Goal: Check status: Check status

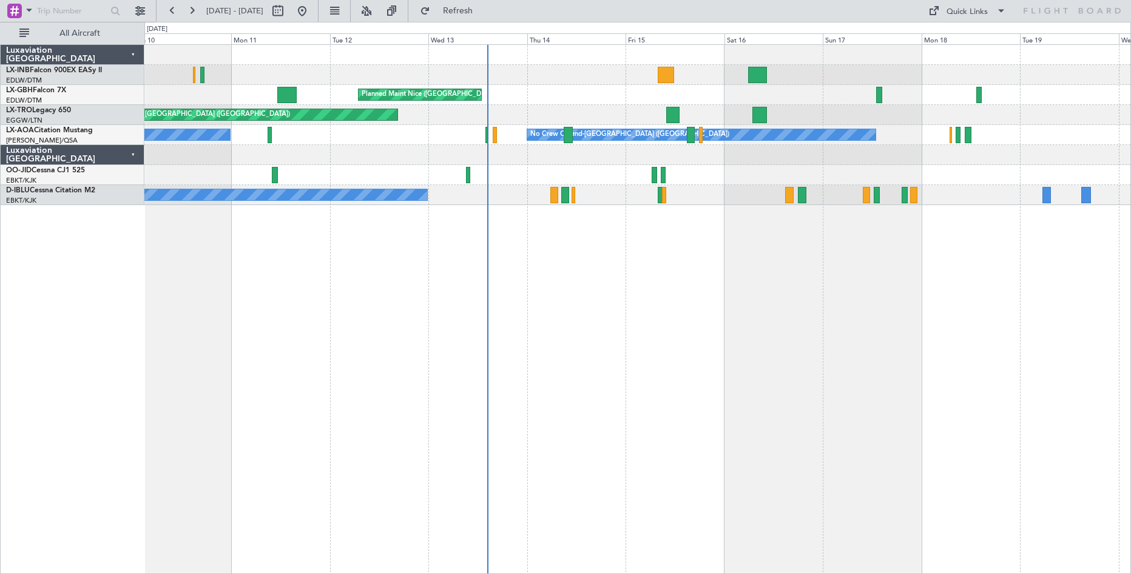
click at [614, 338] on div "Unplanned Maint Nice ([GEOGRAPHIC_DATA]) [GEOGRAPHIC_DATA] ([GEOGRAPHIC_DATA]) …" at bounding box center [637, 309] width 986 height 530
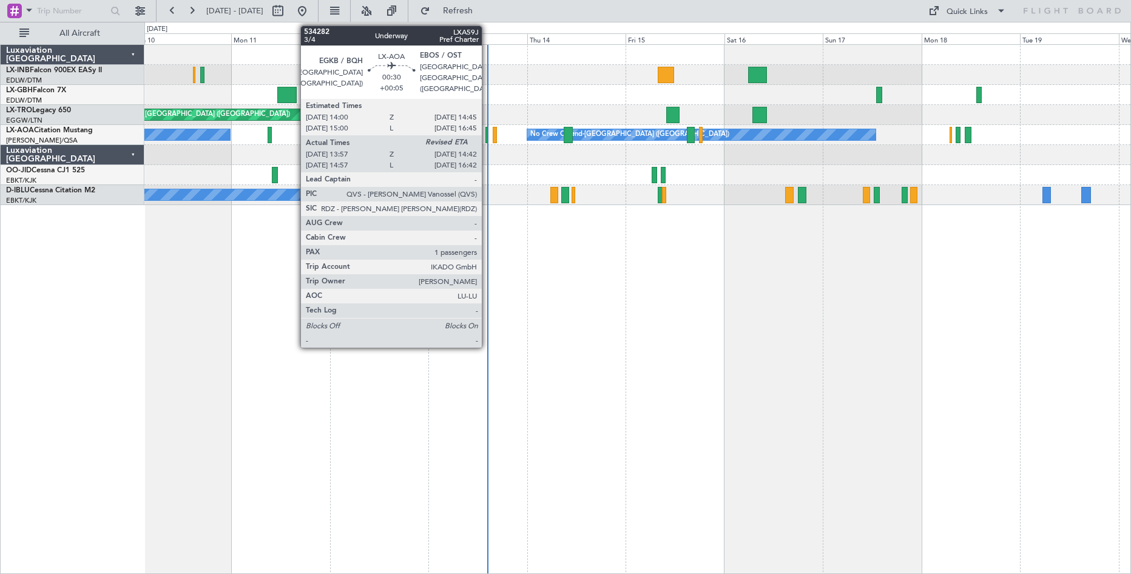
click at [487, 140] on div at bounding box center [487, 135] width 4 height 16
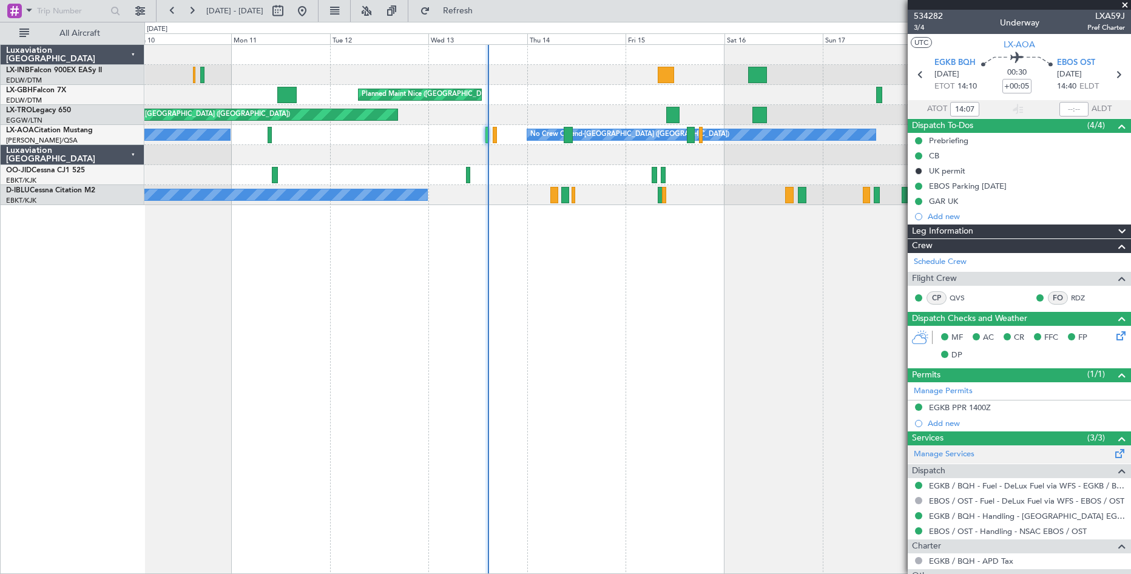
scroll to position [86, 0]
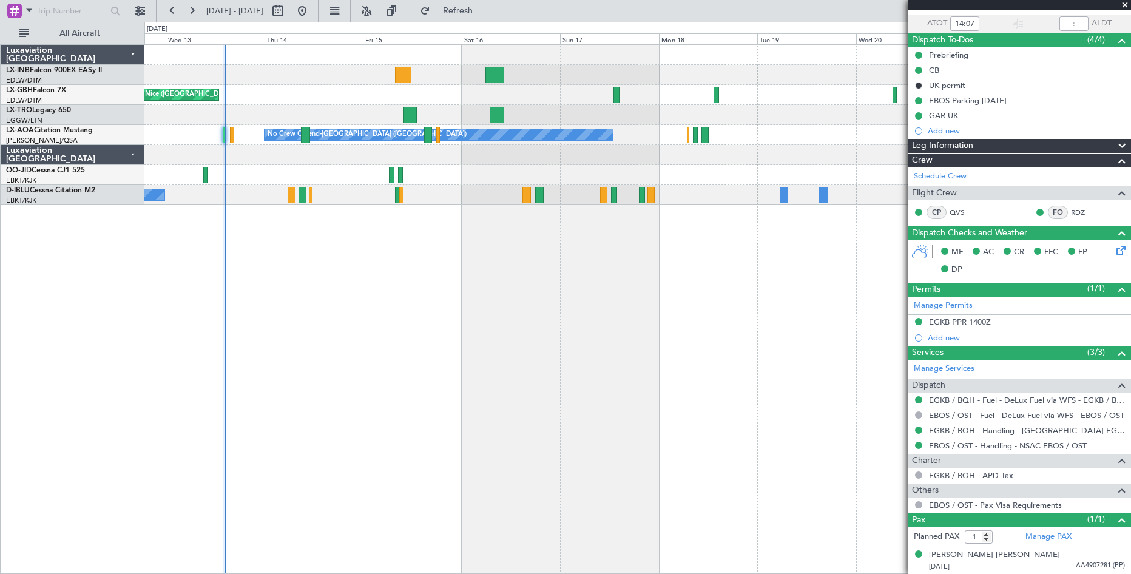
click at [461, 192] on div "Planned Maint Nice ([GEOGRAPHIC_DATA]) Unplanned Maint [GEOGRAPHIC_DATA] ([GEOG…" at bounding box center [637, 125] width 986 height 160
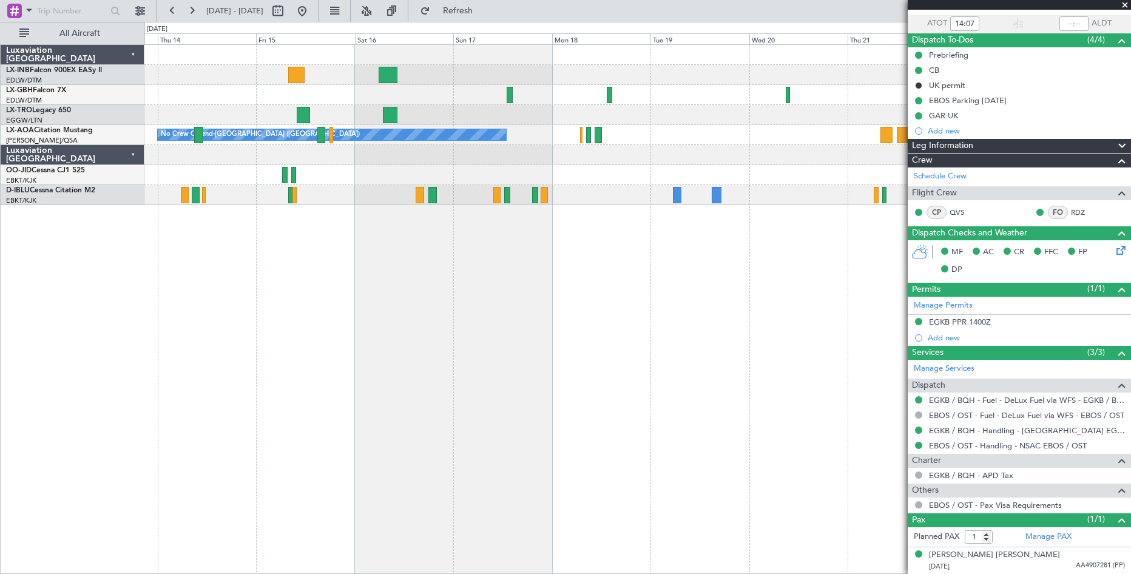
click at [621, 271] on div "Planned Maint Nice ([GEOGRAPHIC_DATA]) Unplanned Maint [GEOGRAPHIC_DATA] ([GEOG…" at bounding box center [637, 309] width 986 height 530
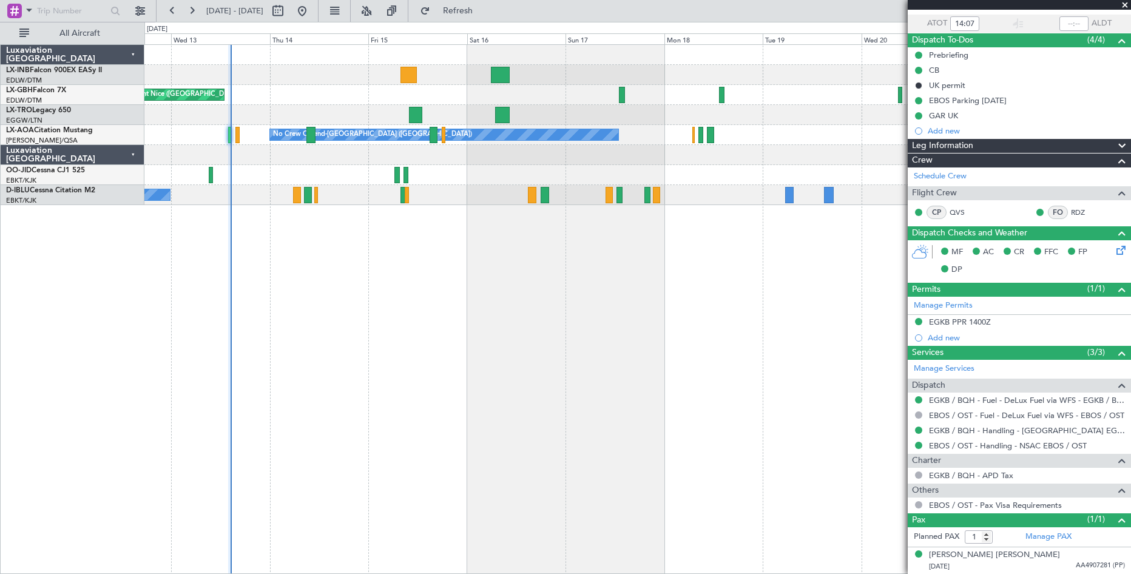
click at [339, 118] on div "Planned Maint Nice ([GEOGRAPHIC_DATA]) Unplanned Maint [GEOGRAPHIC_DATA] ([GEOG…" at bounding box center [637, 125] width 986 height 160
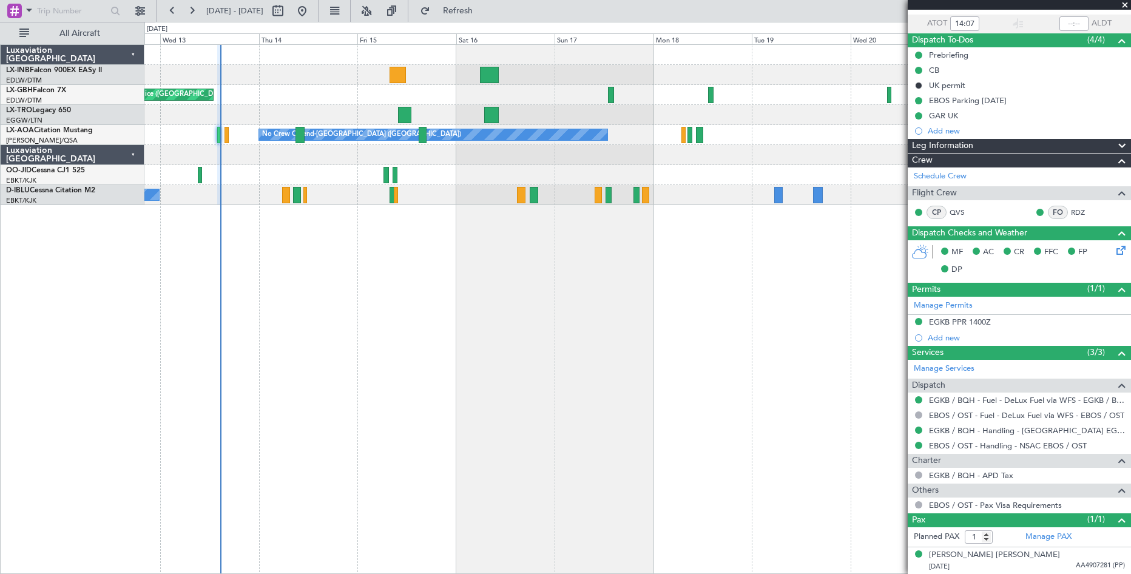
scroll to position [84, 0]
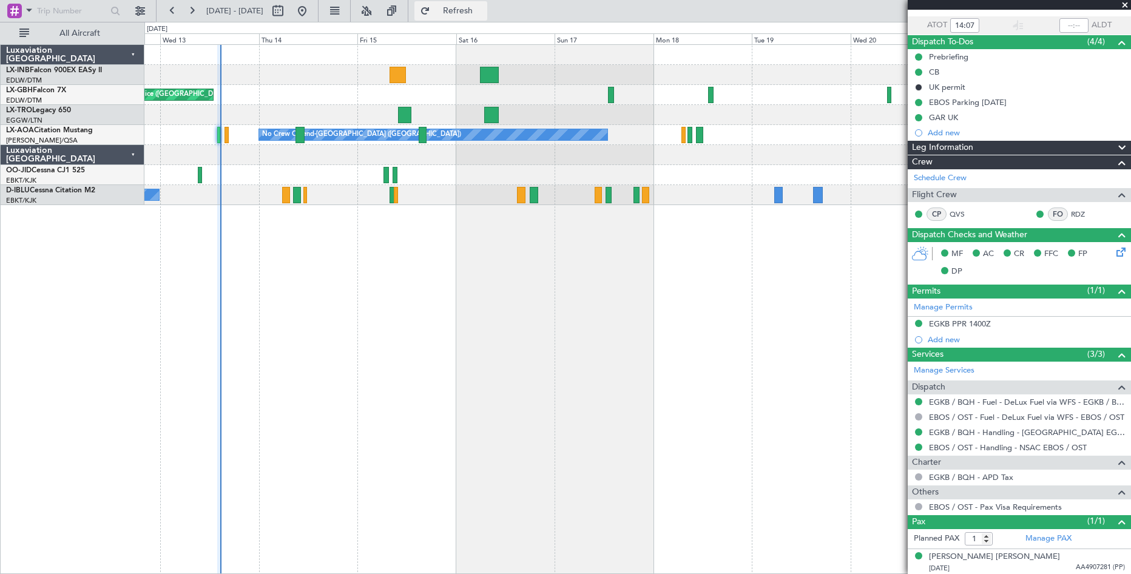
click at [483, 13] on span "Refresh" at bounding box center [457, 11] width 51 height 8
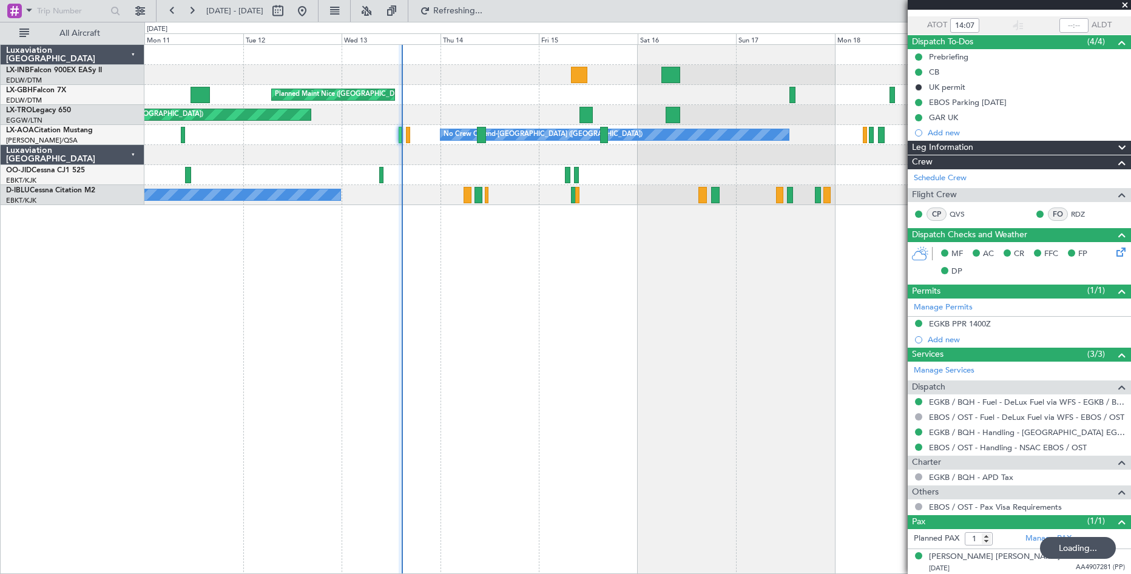
click at [469, 314] on div "Planned Maint Nice ([GEOGRAPHIC_DATA]) Unplanned Maint [GEOGRAPHIC_DATA] ([GEOG…" at bounding box center [637, 309] width 986 height 530
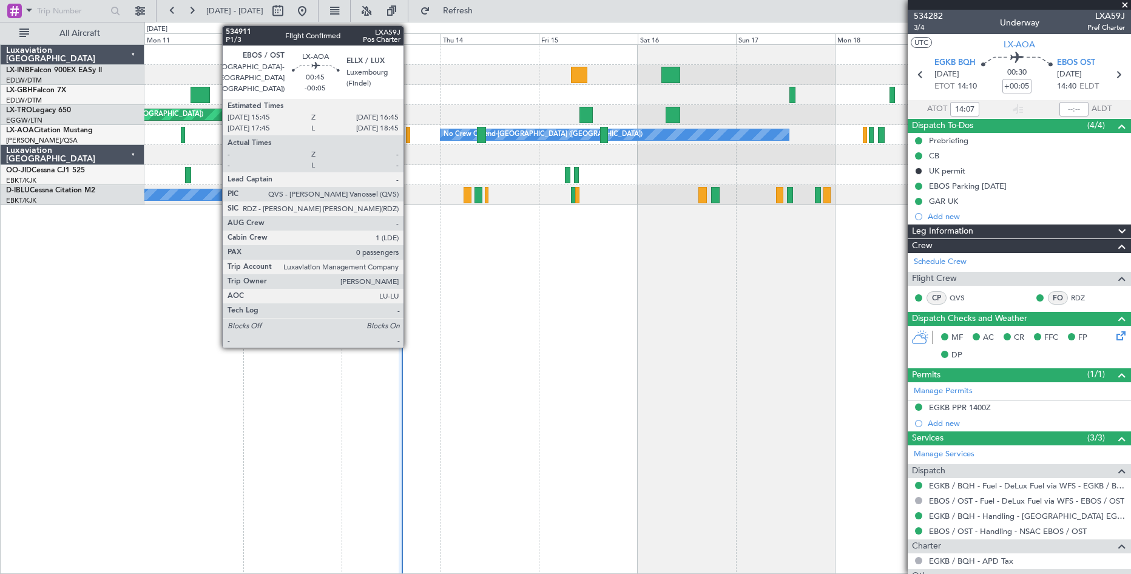
click at [409, 140] on div at bounding box center [408, 135] width 4 height 16
type input "-00:05"
type input "0"
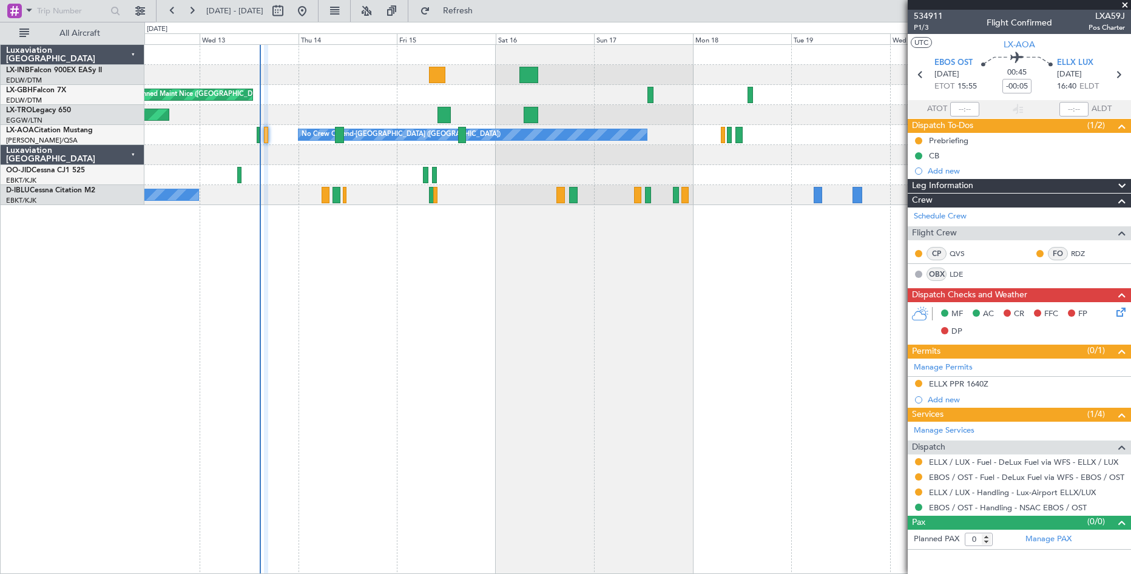
click at [479, 307] on div "Planned Maint Nice ([GEOGRAPHIC_DATA]) Unplanned Maint [GEOGRAPHIC_DATA] ([GEOG…" at bounding box center [637, 309] width 986 height 530
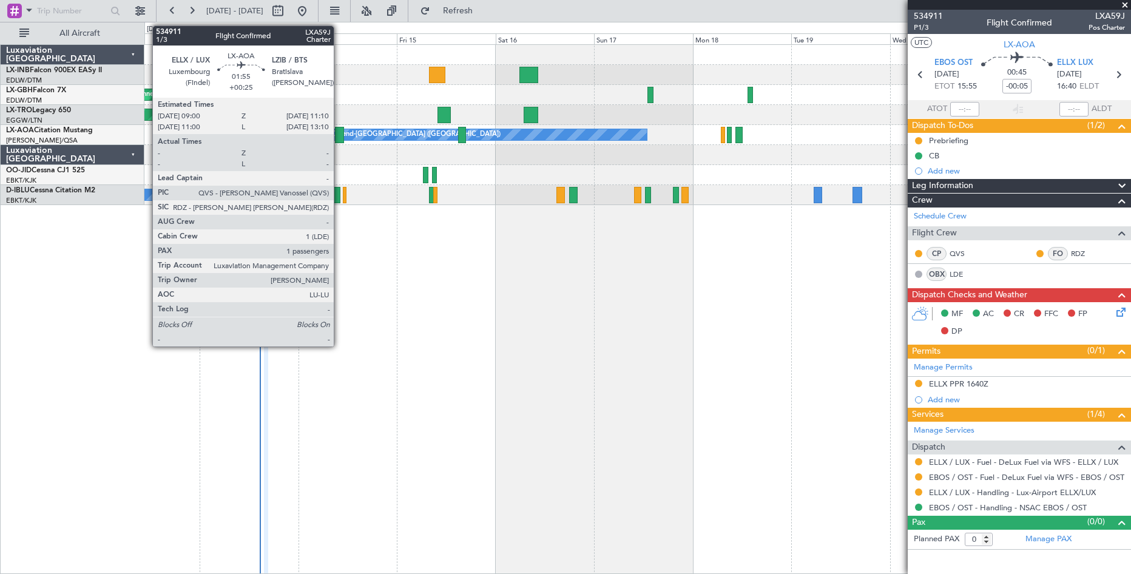
click at [339, 138] on div at bounding box center [339, 135] width 9 height 16
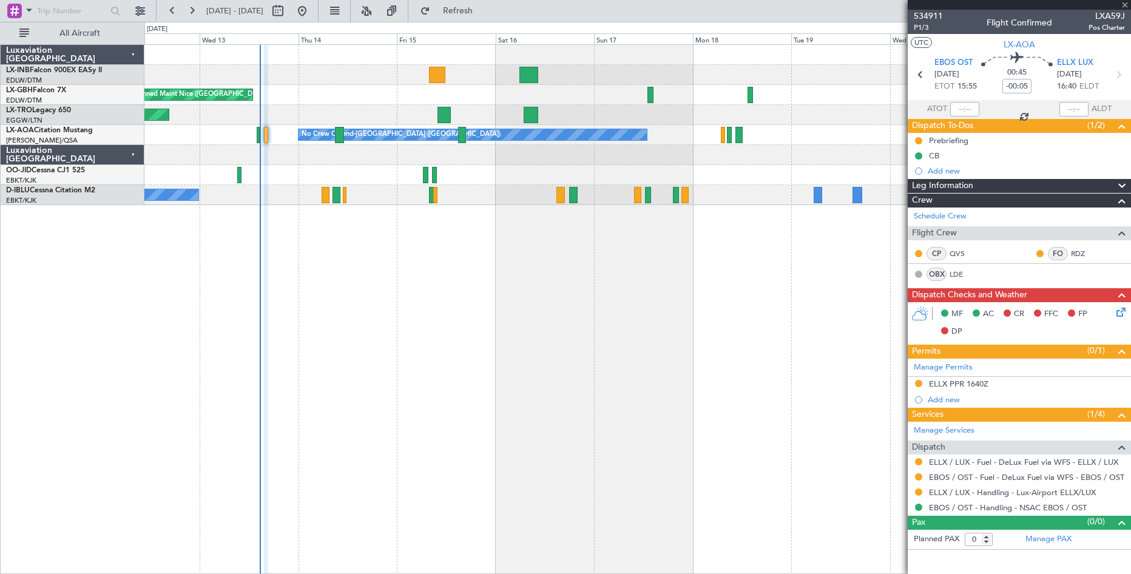
type input "+00:25"
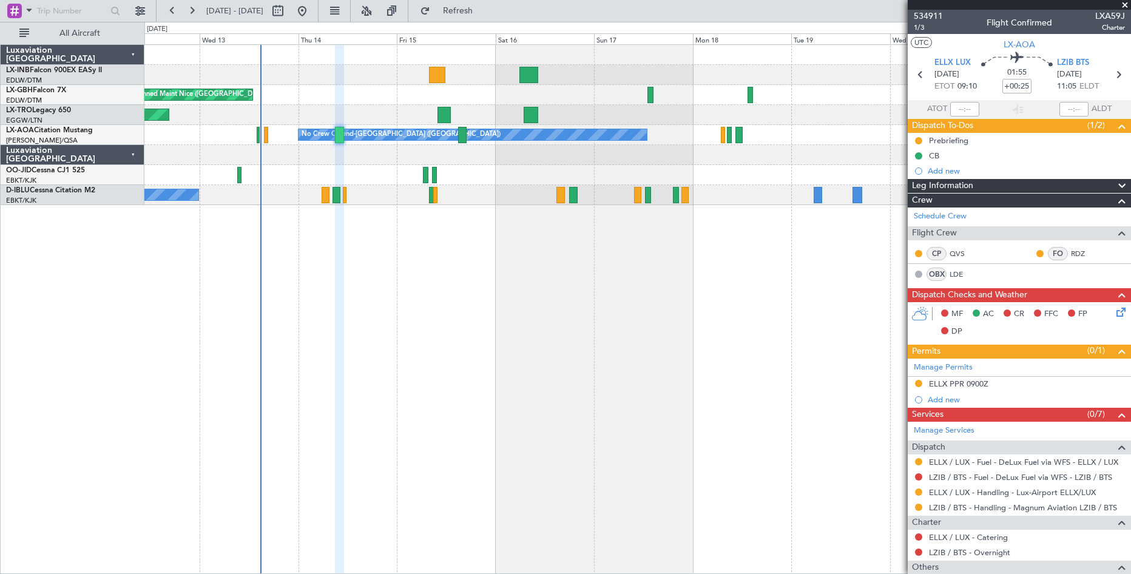
click at [730, 5] on span at bounding box center [1125, 5] width 12 height 11
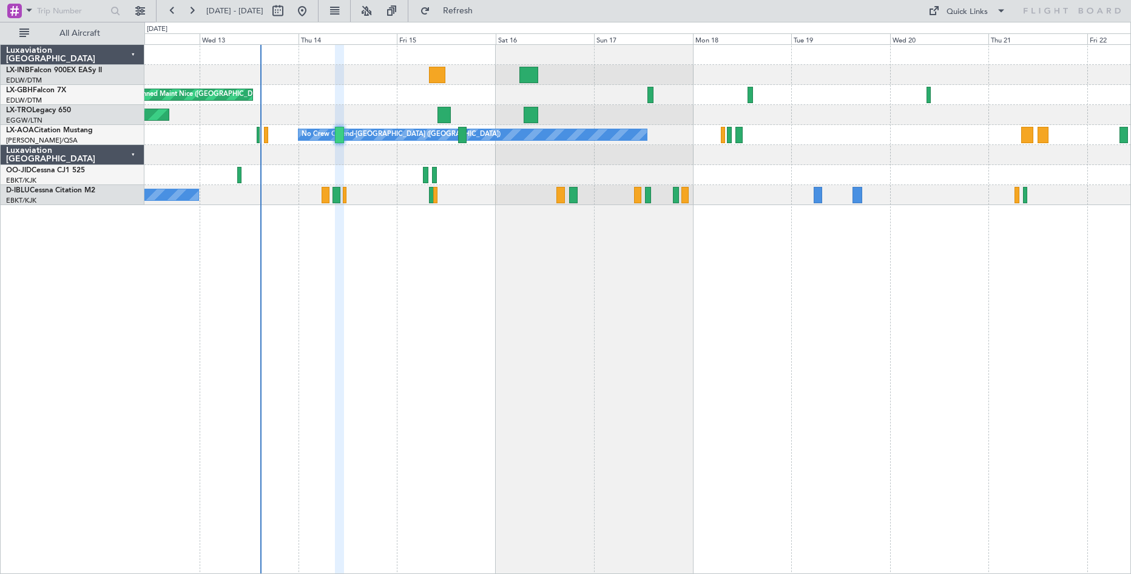
type input "0"
